Goal: Task Accomplishment & Management: Manage account settings

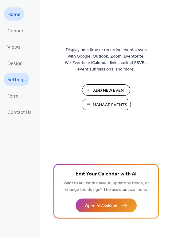
click at [17, 78] on span "Settings" at bounding box center [16, 80] width 18 height 10
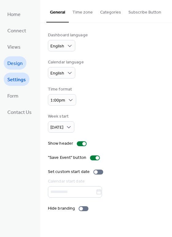
click at [12, 60] on span "Design" at bounding box center [14, 64] width 15 height 10
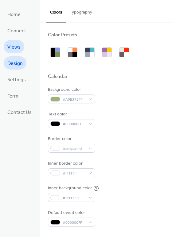
click at [9, 46] on span "Views" at bounding box center [13, 47] width 13 height 10
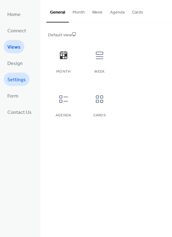
click at [14, 75] on span "Settings" at bounding box center [16, 80] width 18 height 10
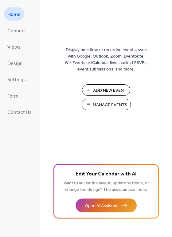
click at [103, 103] on span "Manage Events" at bounding box center [110, 105] width 34 height 6
click at [99, 87] on span "Add New Event" at bounding box center [110, 90] width 34 height 6
